Goal: Book appointment/travel/reservation

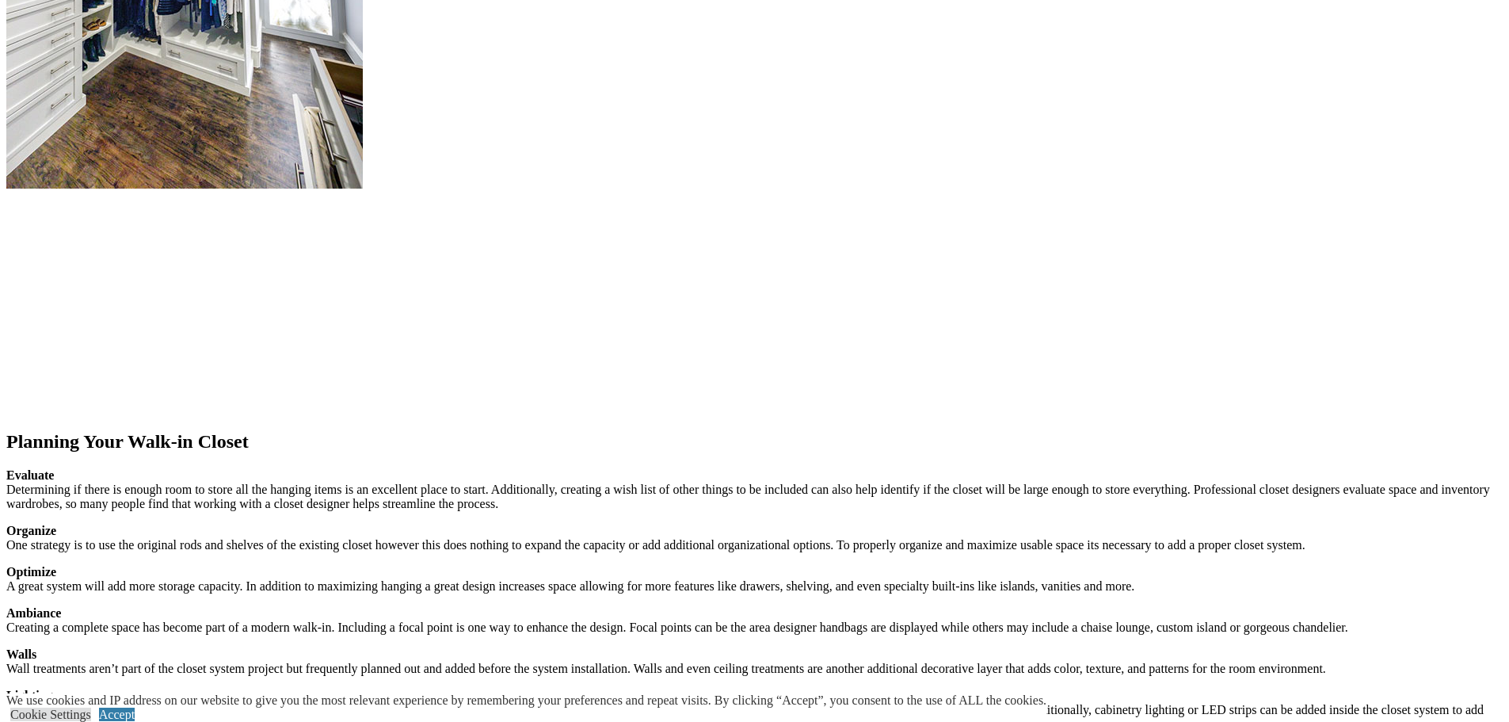
scroll to position [1974, 0]
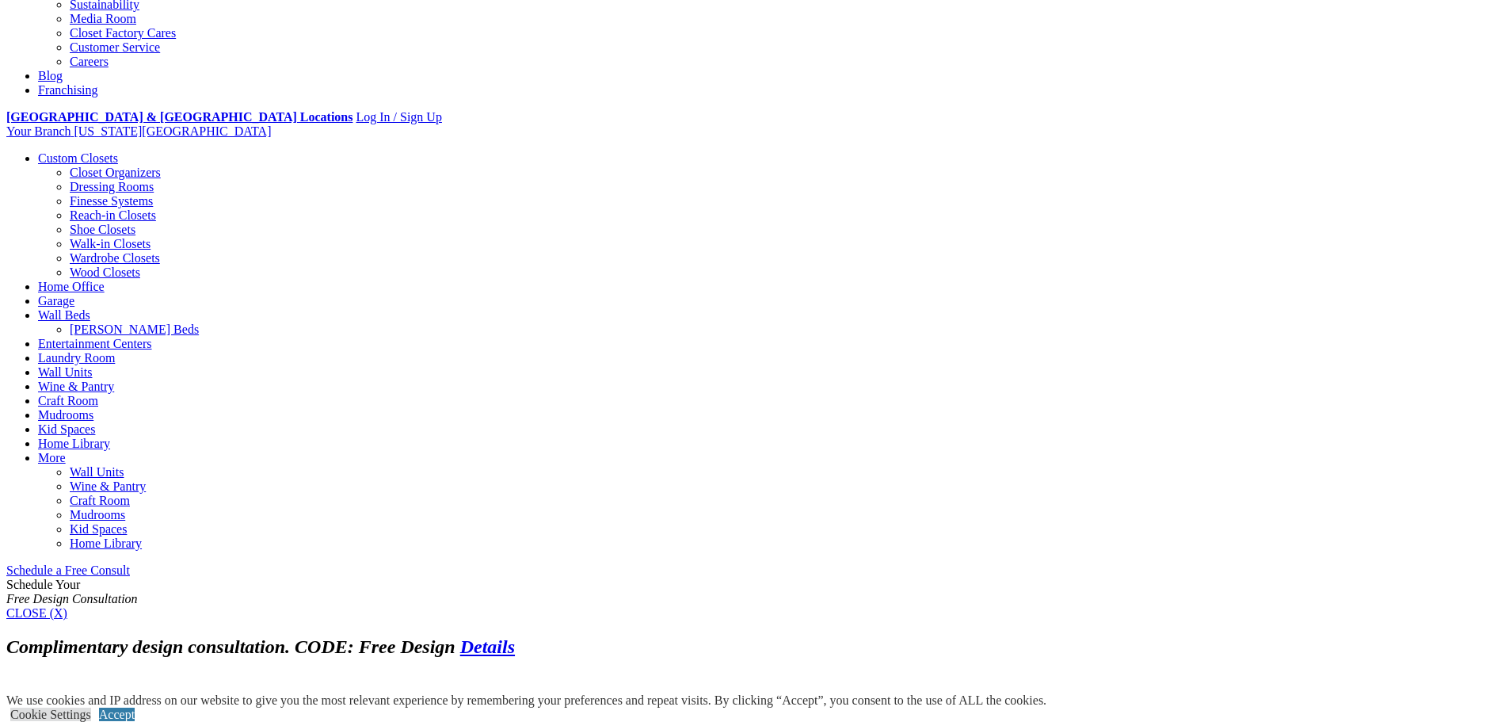
scroll to position [554, 0]
